Goal: Check status: Check status

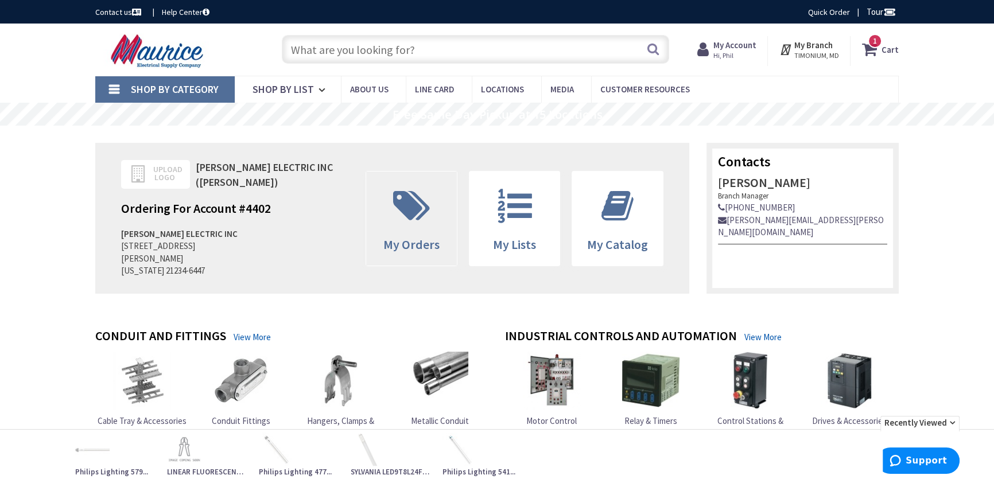
click at [417, 224] on span at bounding box center [411, 206] width 73 height 52
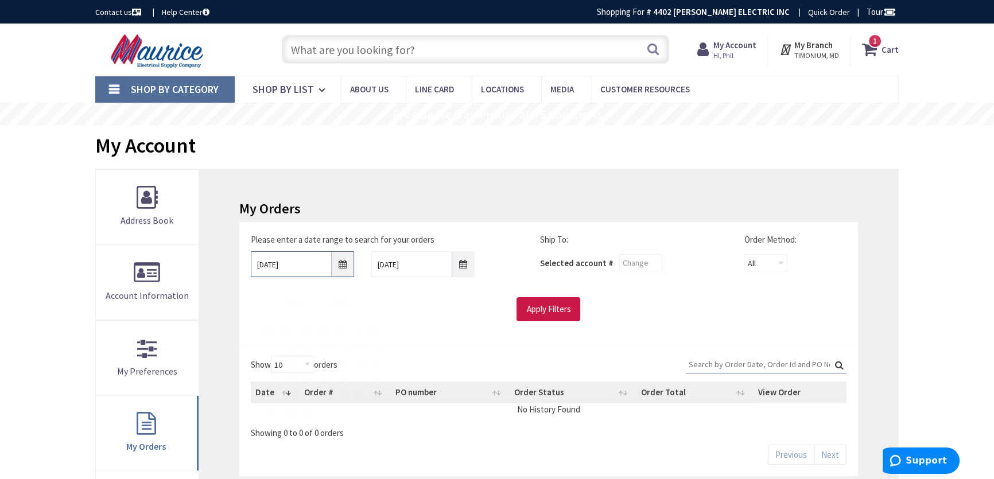
click at [345, 260] on input "9/26/2025" at bounding box center [302, 264] width 103 height 26
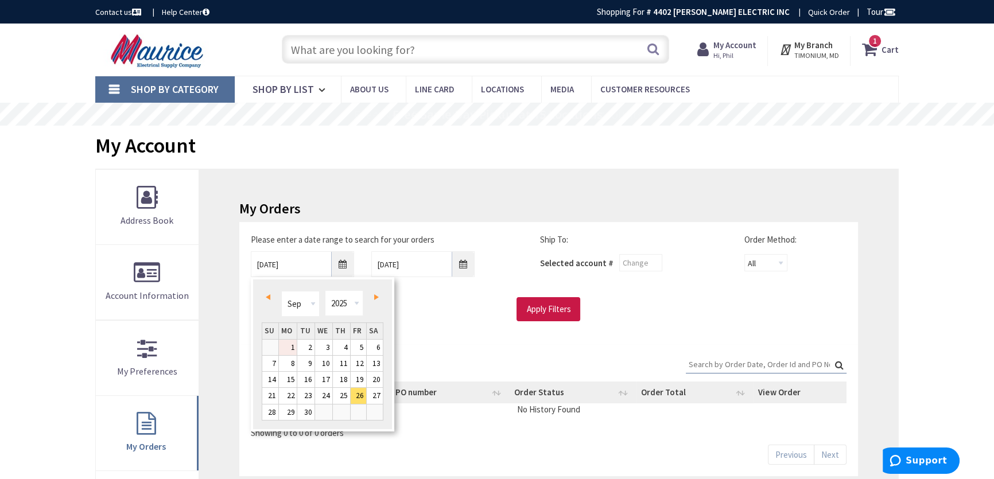
click at [294, 346] on link "1" at bounding box center [288, 348] width 18 height 16
type input "09/01/2025"
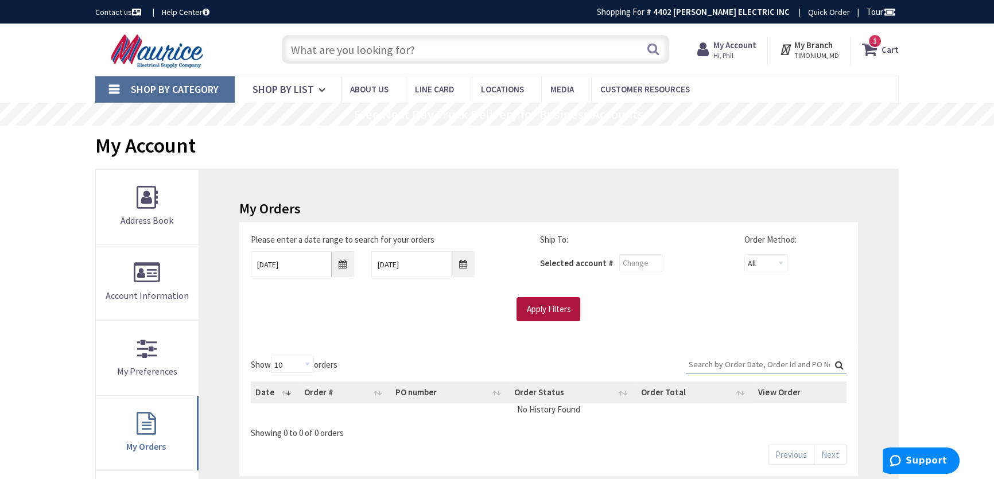
click at [536, 318] on input "Apply Filters" at bounding box center [549, 309] width 64 height 24
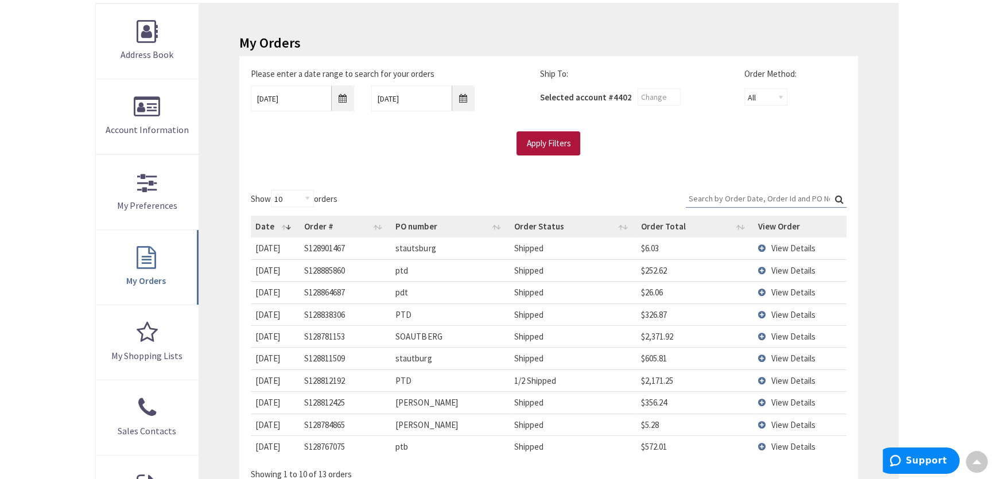
scroll to position [173, 0]
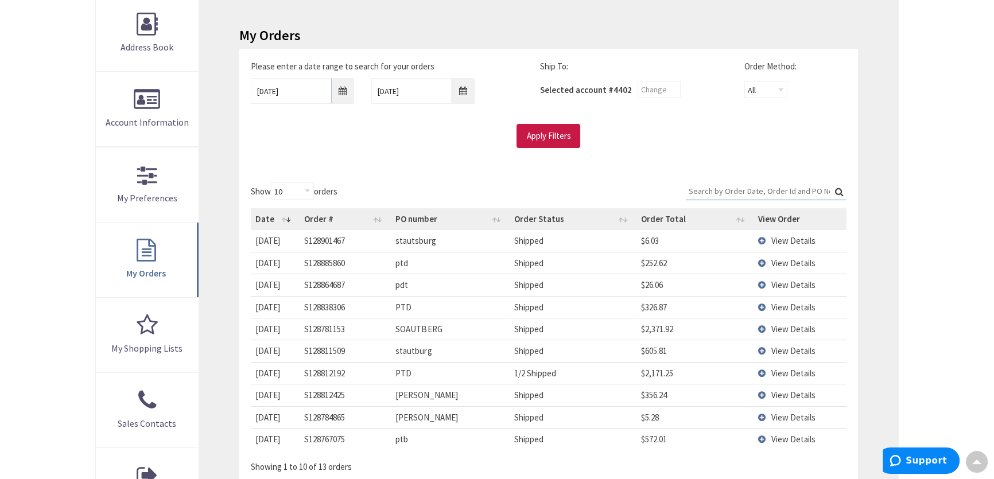
click at [762, 371] on td "View Details" at bounding box center [800, 373] width 93 height 22
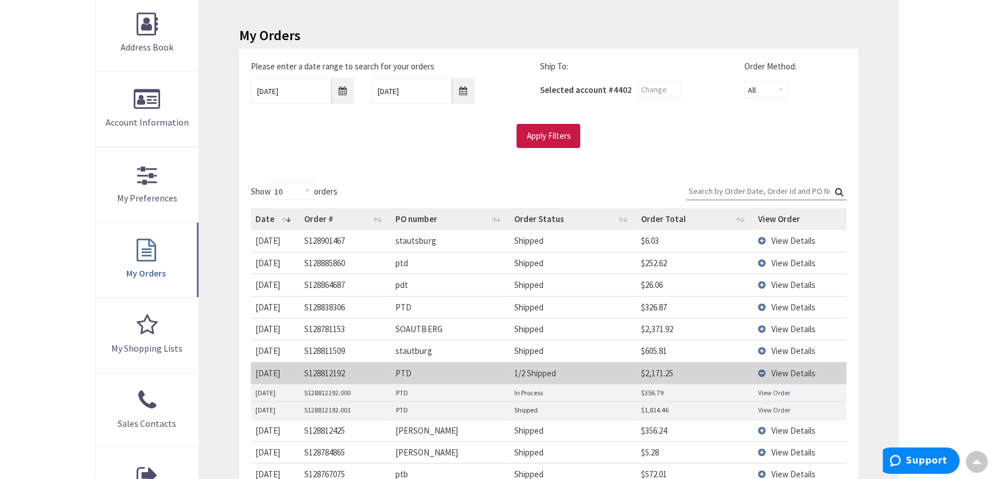
click at [773, 390] on link "View Order" at bounding box center [774, 393] width 32 height 10
click at [765, 413] on link "View Order" at bounding box center [774, 410] width 32 height 10
click at [764, 390] on link "View Order" at bounding box center [774, 393] width 32 height 10
click at [763, 261] on td "View Details" at bounding box center [800, 263] width 93 height 22
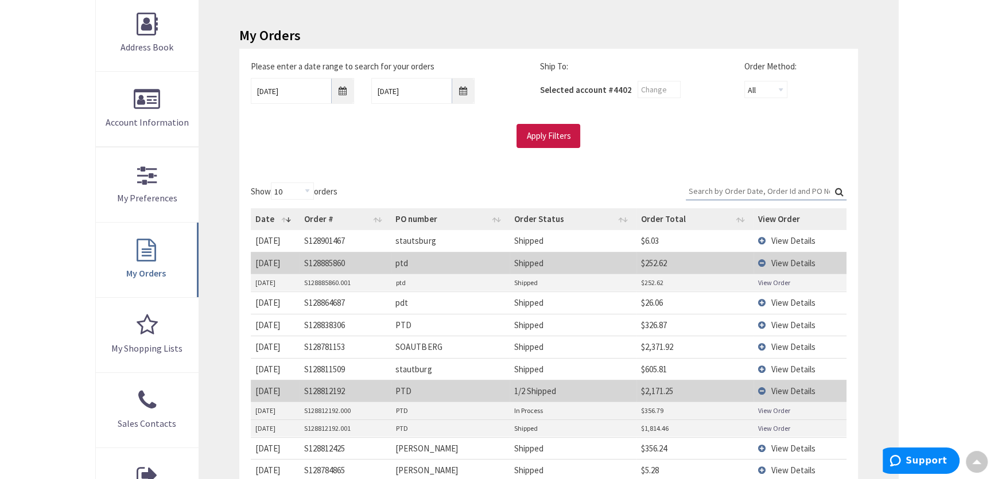
click at [769, 279] on link "View Order" at bounding box center [774, 283] width 32 height 10
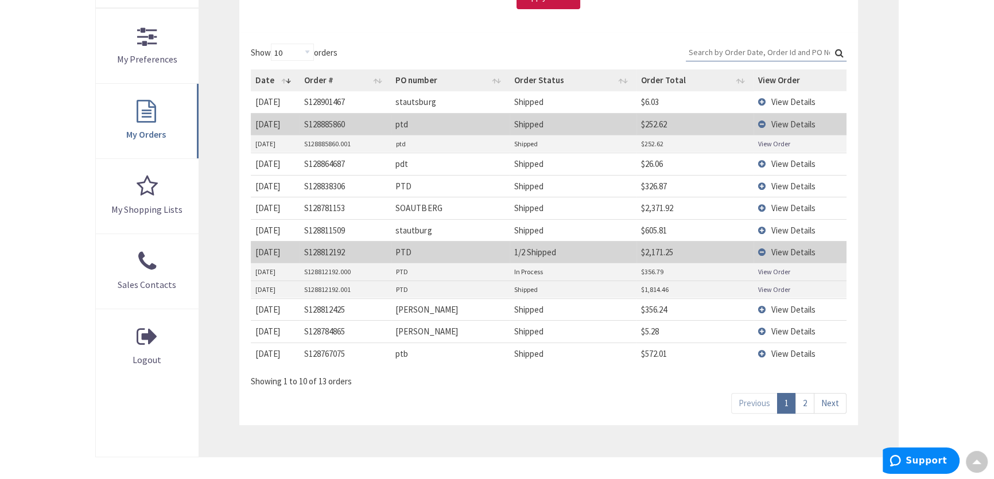
scroll to position [313, 0]
click at [762, 182] on td "View Details" at bounding box center [800, 186] width 93 height 22
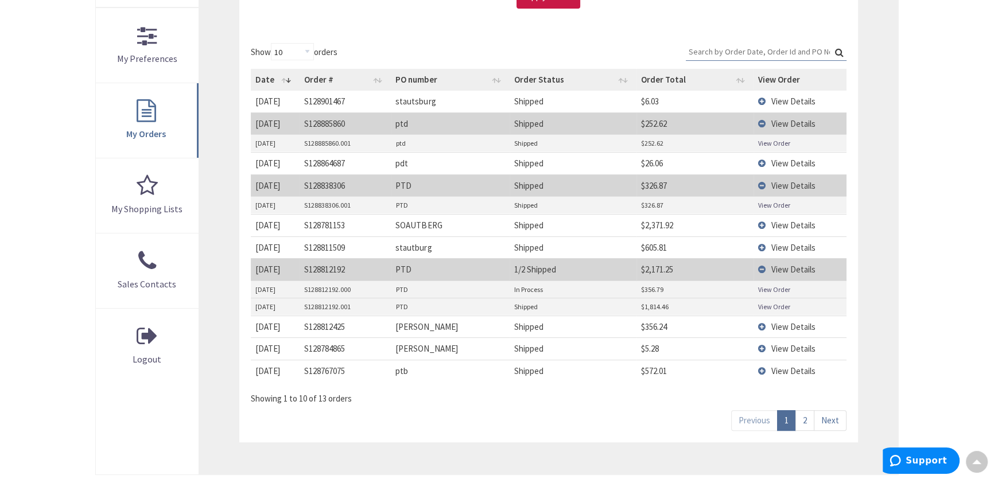
click at [769, 201] on link "View Order" at bounding box center [774, 205] width 32 height 10
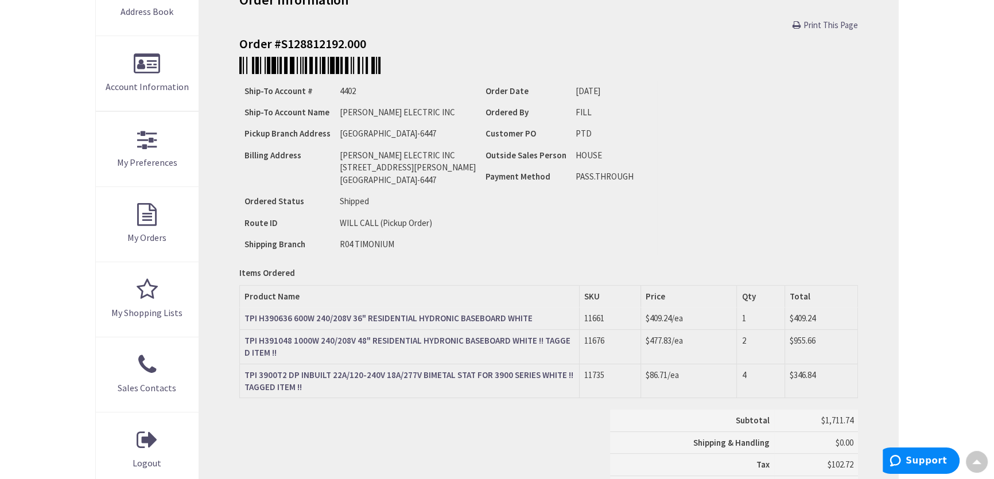
scroll to position [208, 0]
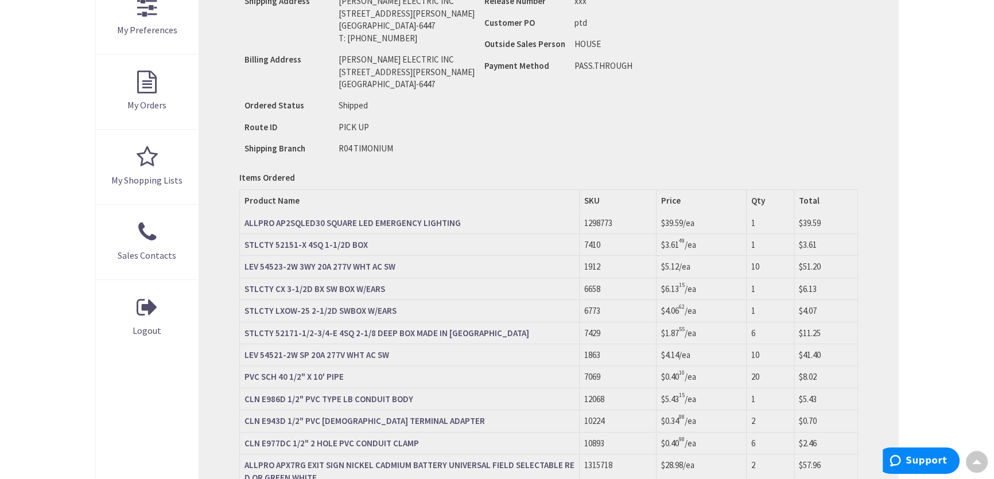
scroll to position [348, 0]
